Goal: Navigation & Orientation: Find specific page/section

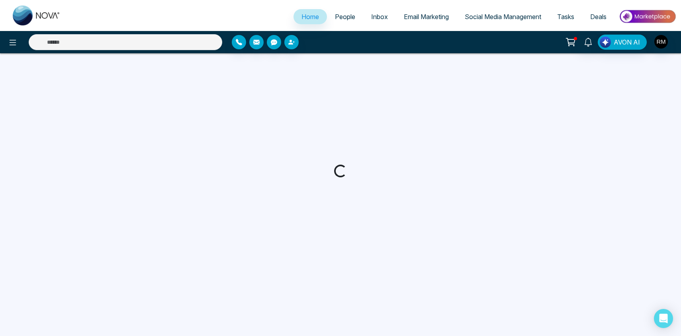
select select "*"
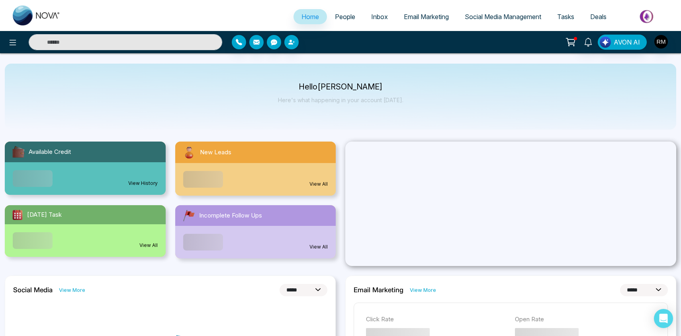
click at [345, 16] on span "People" at bounding box center [345, 17] width 20 height 8
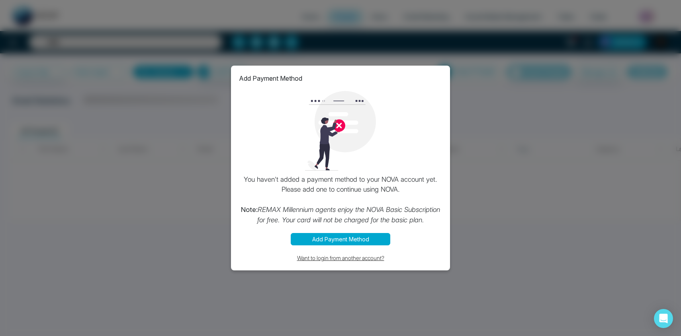
click at [318, 260] on button "Want to login from another account?" at bounding box center [340, 258] width 203 height 9
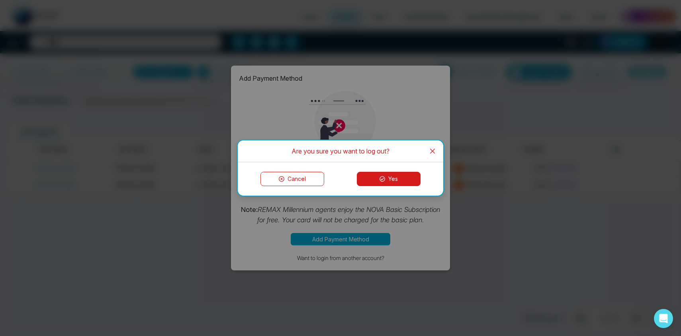
click at [394, 170] on div "Cancel Yes" at bounding box center [340, 178] width 205 height 33
click at [380, 176] on button "Yes" at bounding box center [389, 179] width 64 height 14
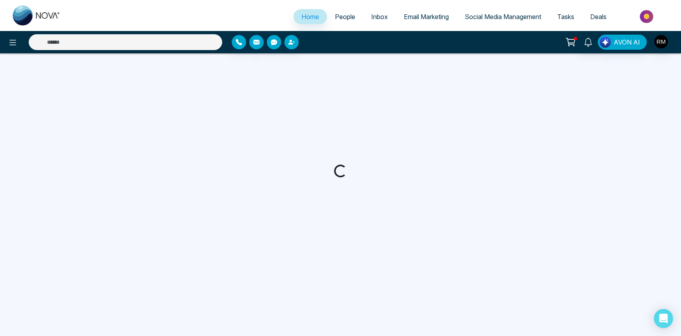
select select "*"
